Goal: Transaction & Acquisition: Purchase product/service

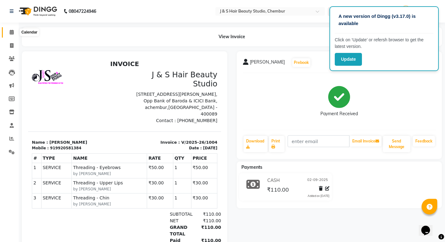
click at [14, 32] on icon at bounding box center [12, 32] width 4 height 5
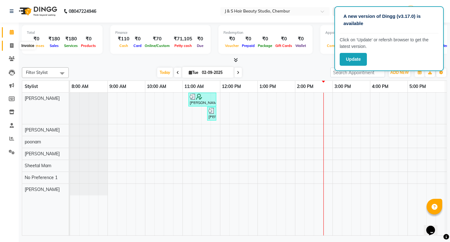
click at [12, 43] on icon at bounding box center [11, 45] width 3 height 5
select select "143"
select select "service"
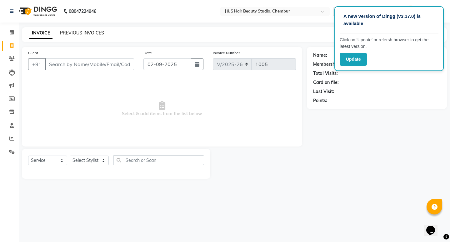
click at [91, 33] on link "PREVIOUS INVOICES" at bounding box center [82, 33] width 44 height 6
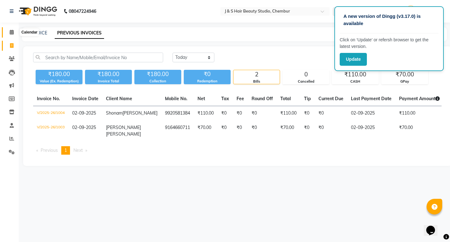
click at [12, 33] on icon at bounding box center [12, 32] width 4 height 5
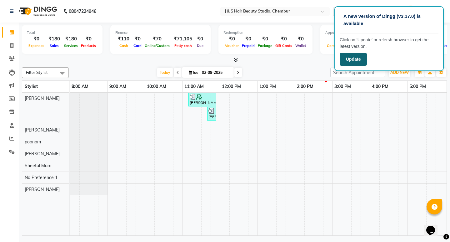
click at [358, 60] on button "Update" at bounding box center [353, 59] width 27 height 13
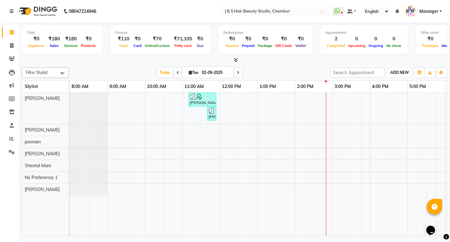
click at [399, 74] on span "ADD NEW" at bounding box center [399, 72] width 18 height 5
click at [382, 100] on link "Add Expense" at bounding box center [385, 101] width 49 height 8
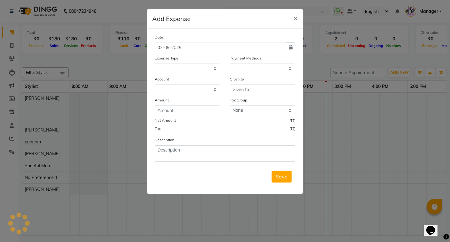
select select "1"
select select "2559"
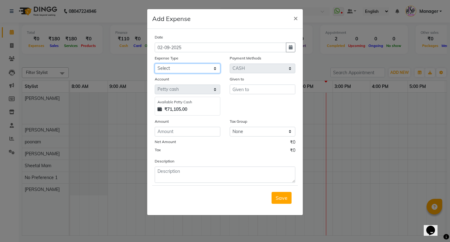
click at [186, 68] on select "Select 2500 Advance Salary Bank charges Car maintenance Cash transfer to bank C…" at bounding box center [188, 68] width 66 height 10
select select "21289"
click at [155, 63] on select "Select 2500 Advance Salary Bank charges Car maintenance Cash transfer to bank C…" at bounding box center [188, 68] width 66 height 10
click at [250, 91] on input "text" at bounding box center [263, 89] width 66 height 10
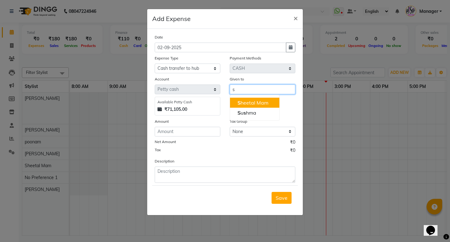
click at [254, 100] on ngb-highlight "S heetal Mam" at bounding box center [253, 102] width 31 height 6
type input "Sheetal Mam"
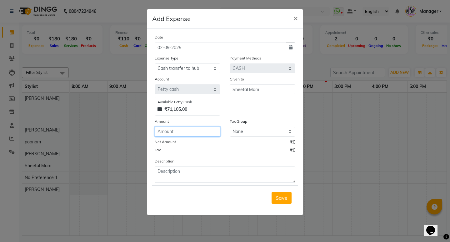
click at [169, 132] on input "number" at bounding box center [188, 132] width 66 height 10
type input "70995"
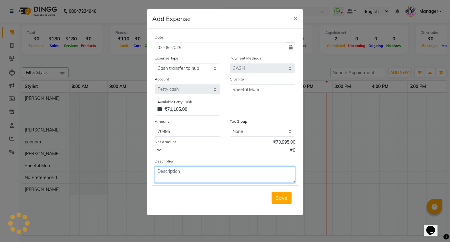
click at [177, 178] on textarea at bounding box center [225, 174] width 141 height 16
type textarea "august month cash amount"
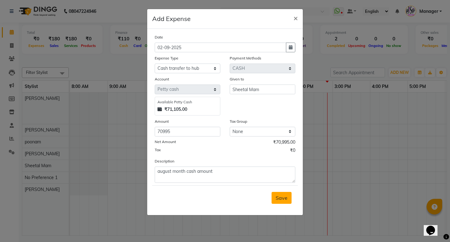
click at [283, 199] on span "Save" at bounding box center [282, 197] width 12 height 6
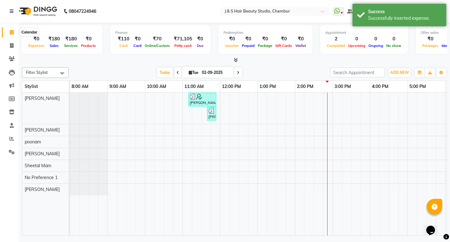
click at [10, 33] on icon at bounding box center [12, 32] width 4 height 5
click at [11, 47] on icon at bounding box center [11, 45] width 3 height 5
select select "service"
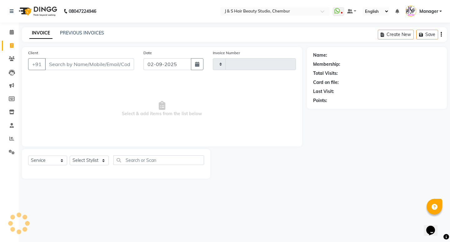
type input "1005"
select select "143"
click at [12, 31] on icon at bounding box center [12, 32] width 4 height 5
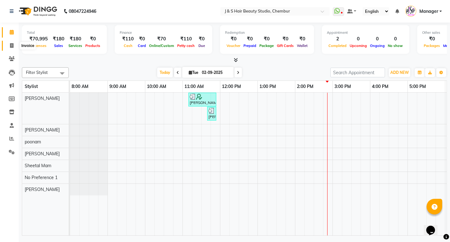
click at [13, 48] on icon at bounding box center [11, 45] width 3 height 5
select select "143"
select select "service"
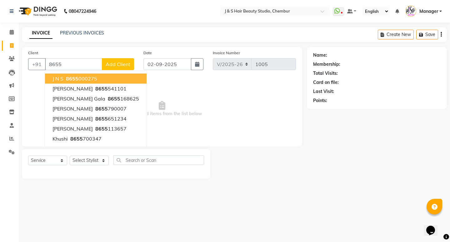
click at [85, 76] on ngb-highlight "8655 000275" at bounding box center [81, 78] width 33 height 6
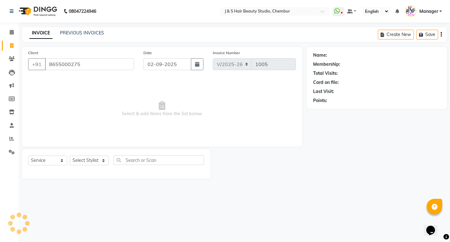
type input "8655000275"
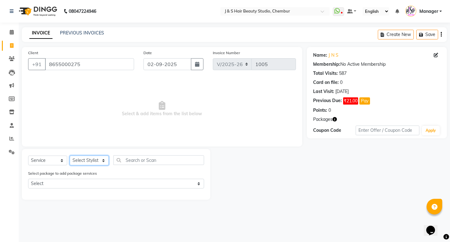
click at [97, 159] on select "Select Stylist Manager [PERSON_NAME] No Preference 1 poonam [PERSON_NAME] Sheet…" at bounding box center [89, 160] width 39 height 10
select select "4179"
click at [70, 155] on select "Select Stylist Manager [PERSON_NAME] No Preference 1 poonam [PERSON_NAME] Sheet…" at bounding box center [89, 160] width 39 height 10
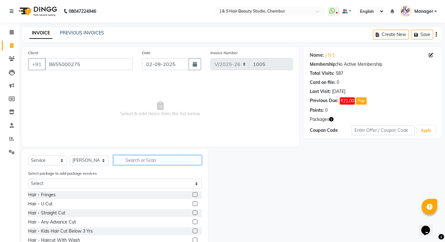
click at [133, 161] on input "text" at bounding box center [157, 160] width 88 height 10
type input "thr"
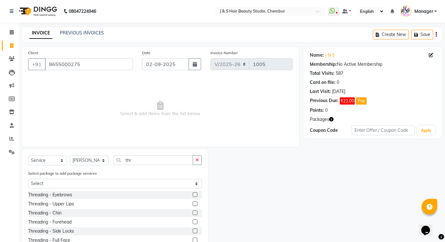
click at [193, 194] on label at bounding box center [195, 194] width 5 height 5
click at [193, 194] on input "checkbox" at bounding box center [195, 195] width 4 height 4
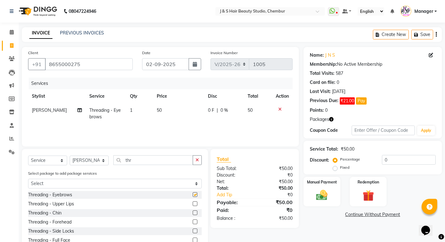
checkbox input "false"
click at [193, 204] on label at bounding box center [195, 203] width 5 height 5
click at [193, 204] on input "checkbox" at bounding box center [195, 204] width 4 height 4
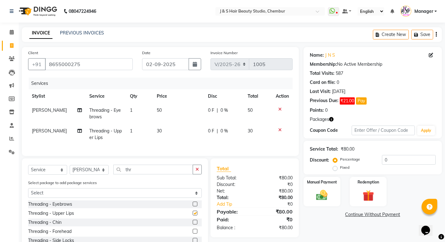
checkbox input "false"
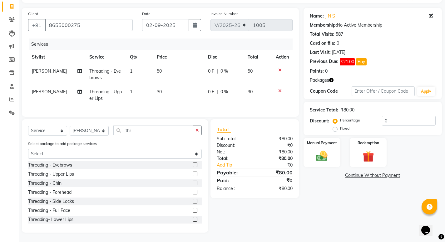
scroll to position [44, 0]
click at [324, 151] on img at bounding box center [322, 155] width 19 height 13
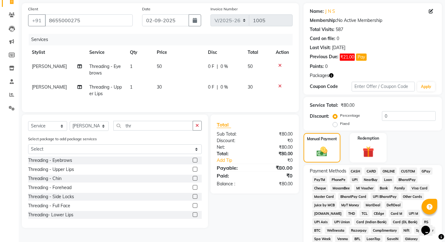
click at [358, 170] on span "CASH" at bounding box center [355, 170] width 13 height 7
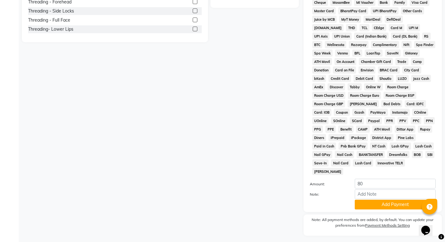
scroll to position [237, 0]
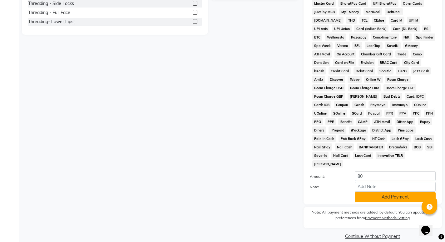
click at [375, 192] on button "Add Payment" at bounding box center [395, 197] width 81 height 10
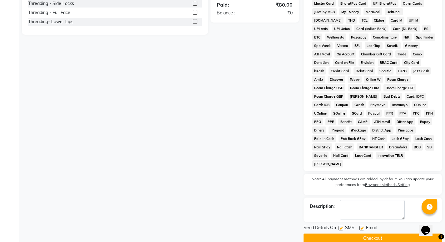
click at [360, 233] on button "Checkout" at bounding box center [373, 238] width 138 height 10
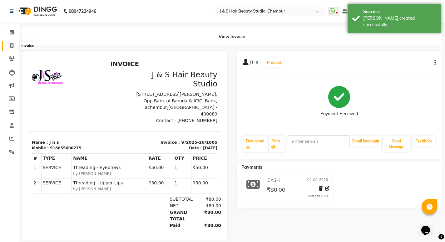
click at [12, 43] on icon at bounding box center [11, 45] width 3 height 5
select select "143"
select select "service"
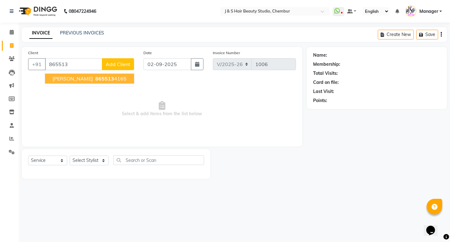
click at [95, 80] on span "865513" at bounding box center [104, 78] width 19 height 6
type input "8655134165"
select select "1: Object"
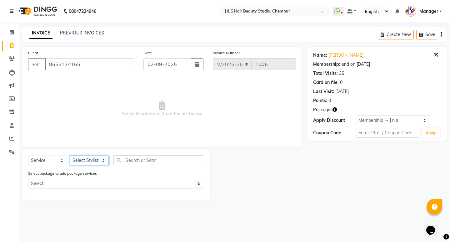
click at [92, 162] on select "Select Stylist Manager [PERSON_NAME] No Preference 1 poonam [PERSON_NAME] Sheet…" at bounding box center [89, 160] width 39 height 10
select select "4179"
click at [70, 155] on select "Select Stylist Manager [PERSON_NAME] No Preference 1 poonam [PERSON_NAME] Sheet…" at bounding box center [89, 160] width 39 height 10
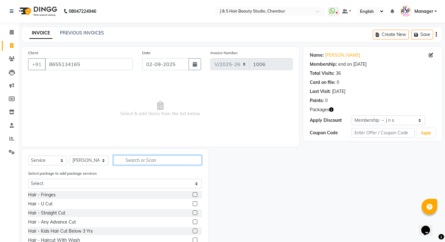
click at [132, 159] on input "text" at bounding box center [157, 160] width 88 height 10
type input "thr"
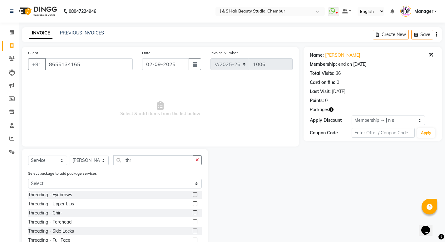
click at [193, 194] on label at bounding box center [195, 194] width 5 height 5
click at [193, 194] on input "checkbox" at bounding box center [195, 195] width 4 height 4
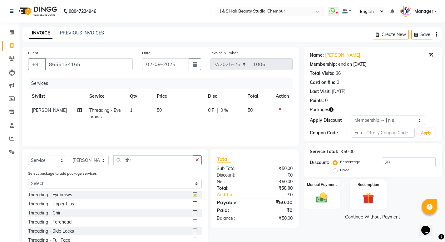
checkbox input "false"
click at [279, 107] on icon at bounding box center [280, 109] width 3 height 4
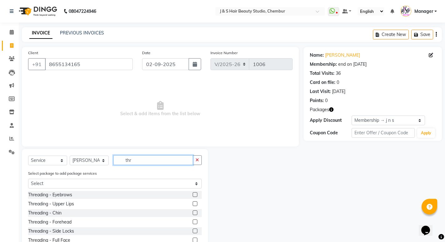
click at [138, 164] on input "thr" at bounding box center [153, 160] width 80 height 10
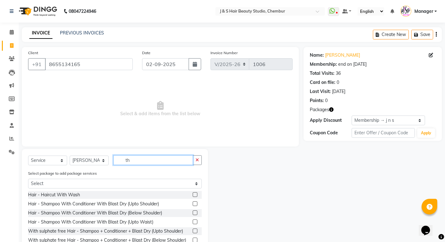
type input "t"
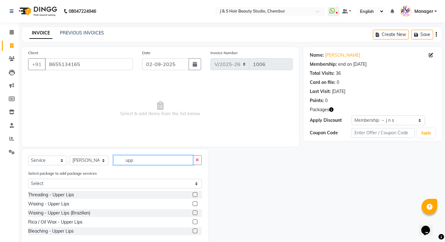
type input "upp"
click at [197, 212] on label at bounding box center [195, 212] width 5 height 5
click at [197, 212] on input "checkbox" at bounding box center [195, 213] width 4 height 4
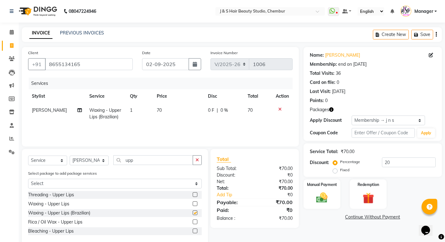
checkbox input "false"
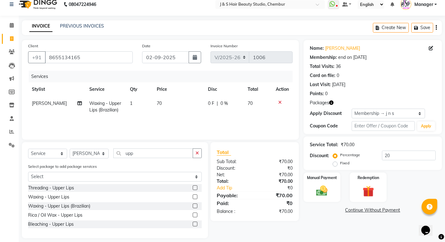
scroll to position [13, 0]
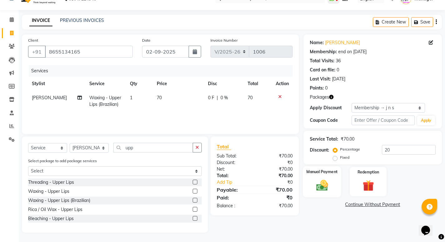
click at [324, 190] on img at bounding box center [322, 184] width 19 height 13
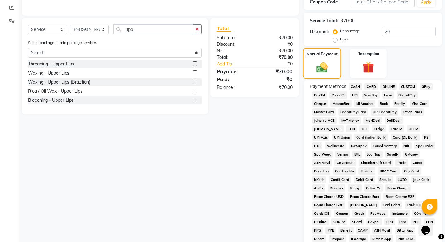
scroll to position [169, 0]
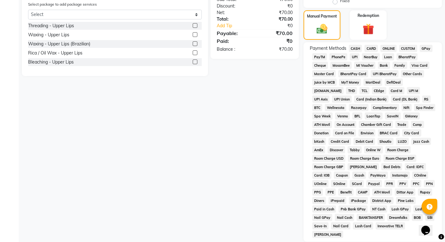
click at [427, 47] on span "GPay" at bounding box center [426, 48] width 13 height 7
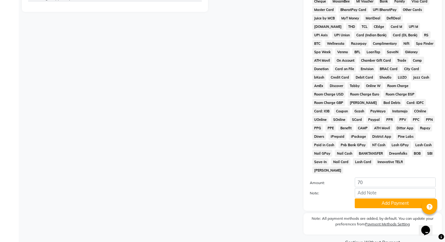
scroll to position [239, 0]
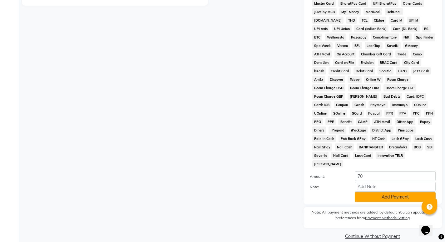
click at [385, 192] on button "Add Payment" at bounding box center [395, 197] width 81 height 10
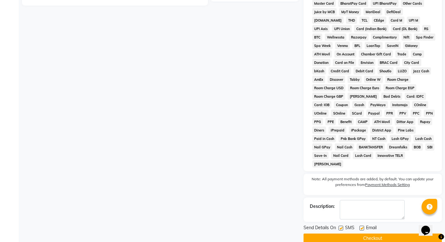
click at [382, 233] on button "Checkout" at bounding box center [373, 238] width 138 height 10
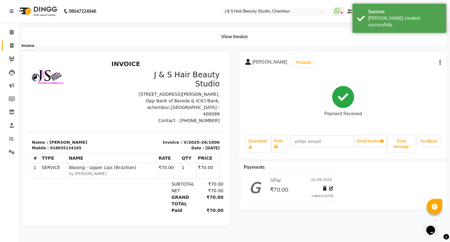
click at [14, 47] on span at bounding box center [11, 45] width 11 height 7
select select "143"
select select "service"
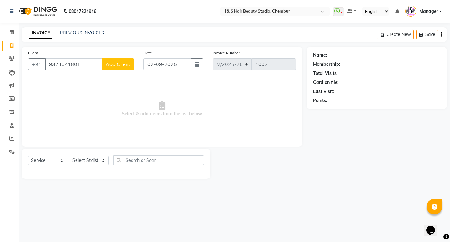
type input "9324641801"
click at [124, 66] on span "Add Client" at bounding box center [118, 64] width 25 height 6
select select "22"
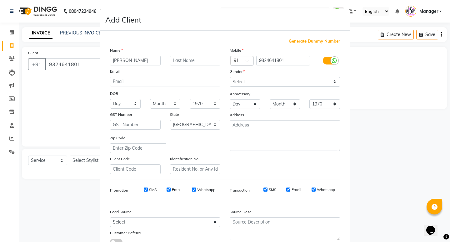
type input "[PERSON_NAME]"
click at [185, 61] on input "text" at bounding box center [195, 61] width 51 height 10
type input "."
click at [254, 81] on select "Select [DEMOGRAPHIC_DATA] [DEMOGRAPHIC_DATA] Other Prefer Not To Say" at bounding box center [285, 82] width 110 height 10
select select "[DEMOGRAPHIC_DATA]"
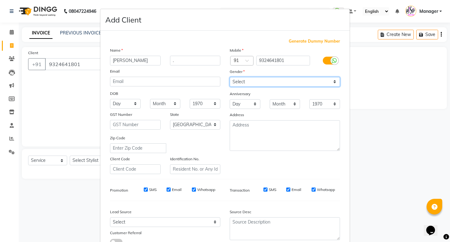
click at [230, 77] on select "Select [DEMOGRAPHIC_DATA] [DEMOGRAPHIC_DATA] Other Prefer Not To Say" at bounding box center [285, 82] width 110 height 10
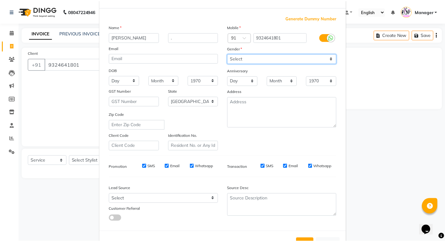
scroll to position [47, 0]
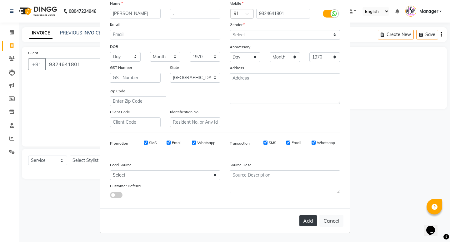
click at [309, 222] on button "Add" at bounding box center [308, 220] width 18 height 11
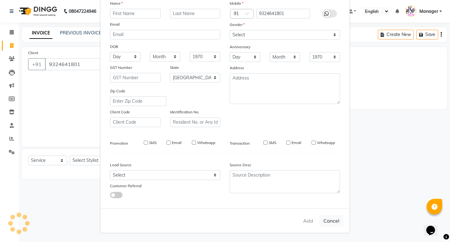
select select
select select "null"
select select
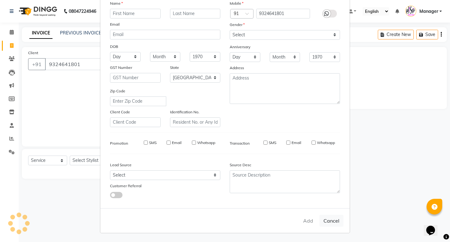
select select
checkbox input "false"
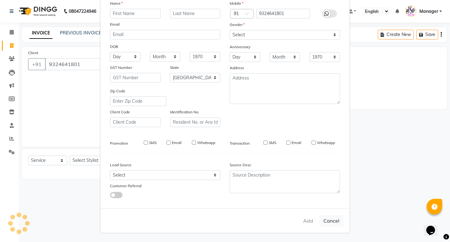
checkbox input "false"
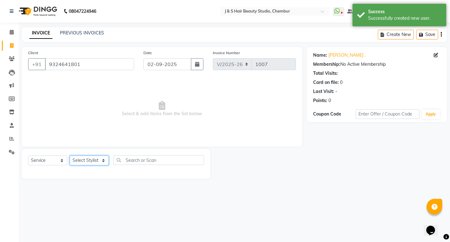
click at [78, 158] on select "Select Stylist Manager [PERSON_NAME] No Preference 1 poonam [PERSON_NAME] Sheet…" at bounding box center [89, 160] width 39 height 10
select select "4179"
click at [70, 155] on select "Select Stylist Manager [PERSON_NAME] No Preference 1 poonam [PERSON_NAME] Sheet…" at bounding box center [89, 160] width 39 height 10
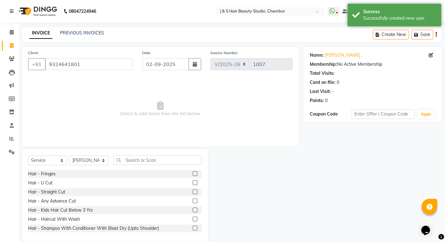
click at [193, 198] on label at bounding box center [195, 200] width 5 height 5
click at [193, 199] on input "checkbox" at bounding box center [195, 201] width 4 height 4
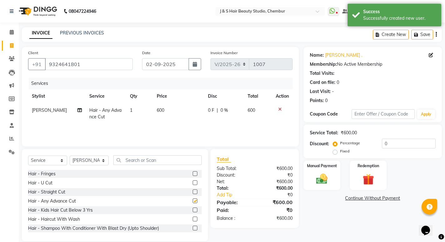
checkbox input "false"
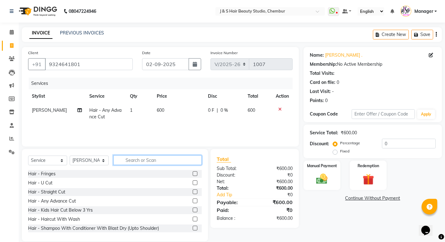
click at [133, 160] on input "text" at bounding box center [157, 160] width 88 height 10
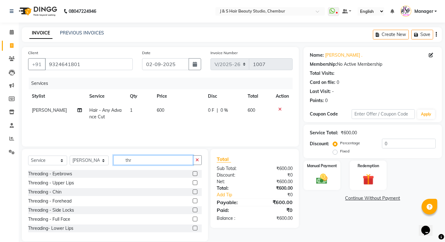
type input "thr"
click at [193, 174] on label at bounding box center [195, 173] width 5 height 5
click at [193, 174] on input "checkbox" at bounding box center [195, 174] width 4 height 4
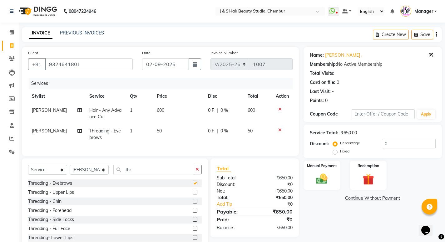
checkbox input "false"
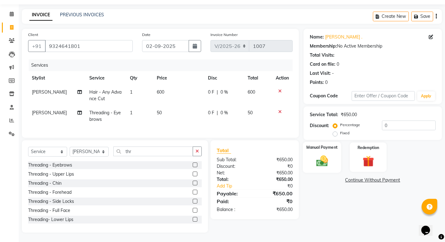
click at [330, 157] on img at bounding box center [322, 160] width 19 height 13
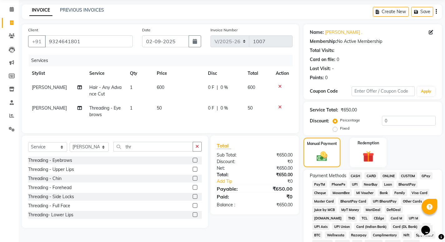
click at [425, 175] on span "GPay" at bounding box center [426, 175] width 13 height 7
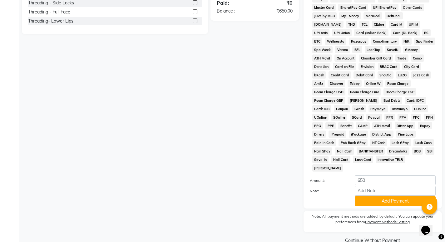
scroll to position [220, 0]
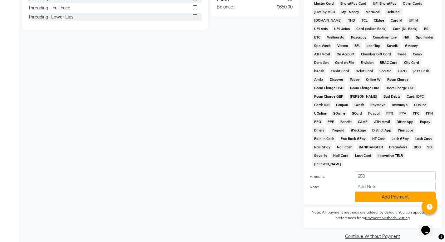
click at [377, 192] on button "Add Payment" at bounding box center [395, 197] width 81 height 10
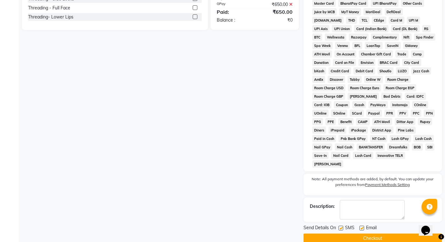
click at [373, 233] on button "Checkout" at bounding box center [373, 238] width 138 height 10
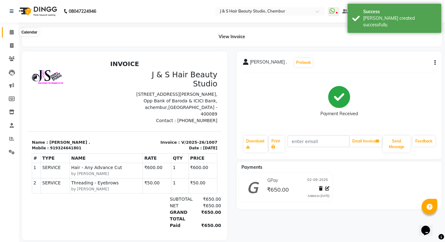
click at [13, 32] on icon at bounding box center [12, 32] width 4 height 5
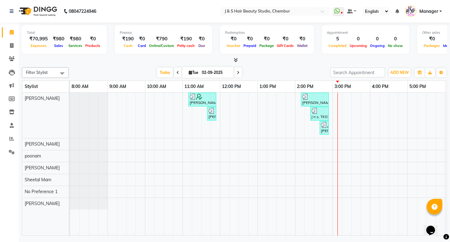
click at [108, 23] on div "Total ₹70,995 Expenses ₹980 Sales ₹980 Services ₹0 Products Finance ₹190 Cash ₹…" at bounding box center [234, 43] width 425 height 41
drag, startPoint x: 108, startPoint y: 28, endPoint x: 110, endPoint y: 30, distance: 3.3
click at [110, 30] on div "Total ₹70,995 Expenses ₹980 Sales ₹980 Services ₹0 Products Finance ₹190 Cash ₹…" at bounding box center [234, 40] width 425 height 31
click at [11, 43] on span at bounding box center [11, 45] width 11 height 7
select select "service"
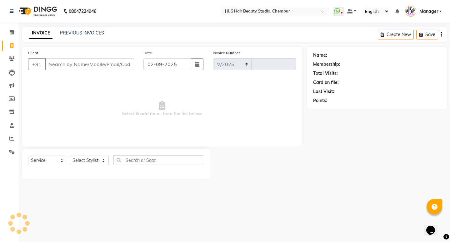
select select "143"
type input "1008"
drag, startPoint x: 62, startPoint y: 65, endPoint x: 66, endPoint y: 67, distance: 4.5
click at [66, 67] on input "Client" at bounding box center [89, 64] width 89 height 12
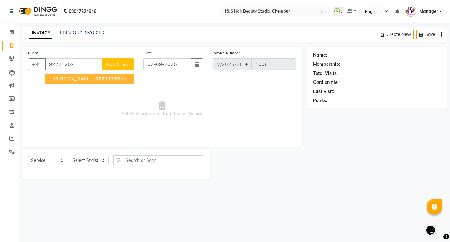
click at [65, 77] on span "[PERSON_NAME]" at bounding box center [73, 78] width 40 height 6
type input "9222125255"
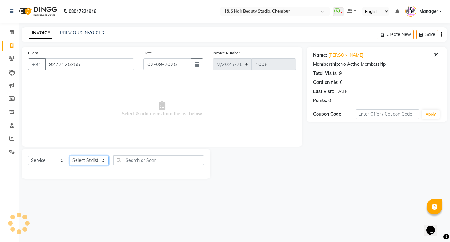
click at [90, 160] on select "Select Stylist Manager [PERSON_NAME] No Preference 1 poonam [PERSON_NAME] Sheet…" at bounding box center [89, 160] width 39 height 10
select select "4179"
click at [70, 155] on select "Select Stylist Manager [PERSON_NAME] No Preference 1 poonam [PERSON_NAME] Sheet…" at bounding box center [89, 160] width 39 height 10
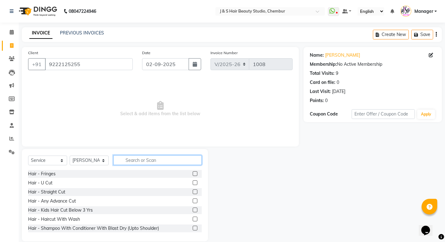
click at [136, 160] on input "text" at bounding box center [157, 160] width 88 height 10
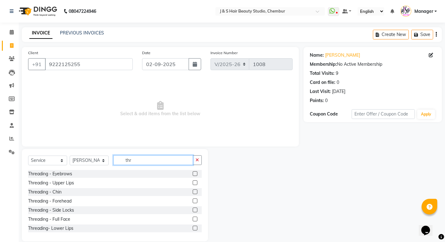
type input "thr"
click at [193, 174] on label at bounding box center [195, 173] width 5 height 5
click at [193, 174] on input "checkbox" at bounding box center [195, 174] width 4 height 4
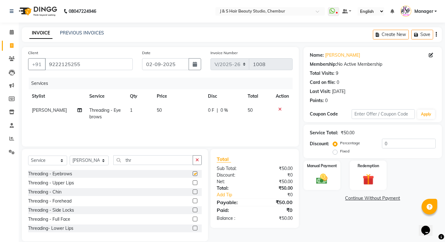
checkbox input "false"
click at [319, 177] on img at bounding box center [322, 178] width 19 height 13
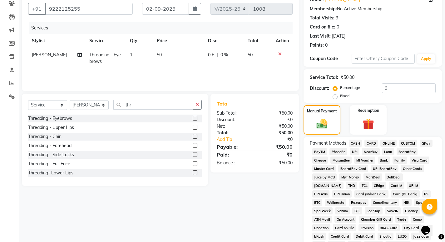
scroll to position [94, 0]
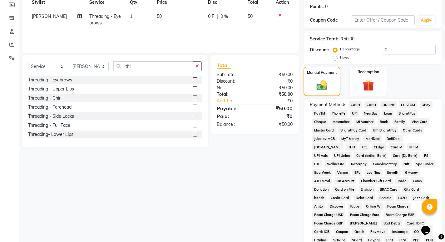
click at [424, 103] on span "GPay" at bounding box center [426, 104] width 13 height 7
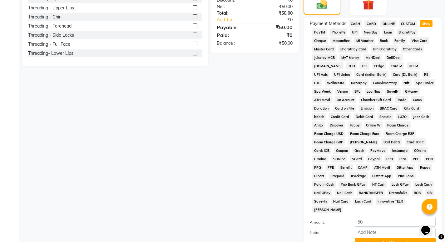
scroll to position [220, 0]
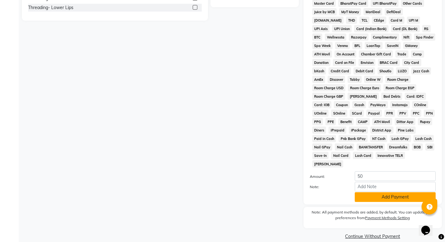
click at [382, 192] on button "Add Payment" at bounding box center [395, 197] width 81 height 10
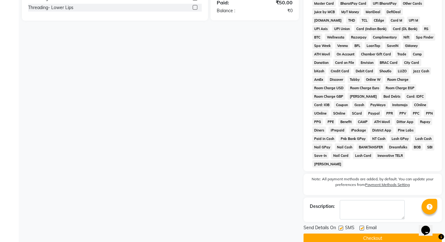
click at [369, 233] on button "Checkout" at bounding box center [373, 238] width 138 height 10
